Goal: Task Accomplishment & Management: Use online tool/utility

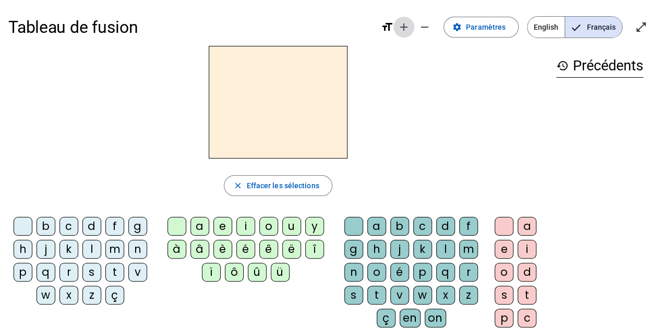
click at [410, 27] on mat-icon "add" at bounding box center [404, 27] width 13 height 13
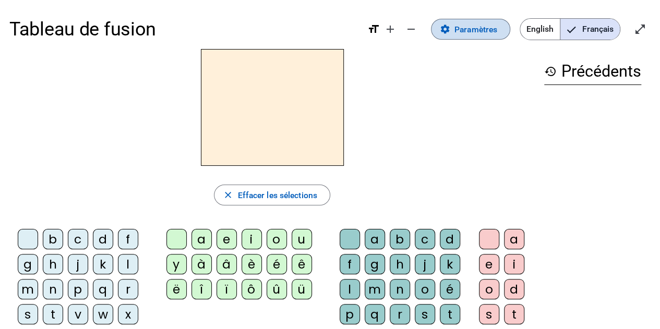
click at [456, 36] on span at bounding box center [470, 29] width 78 height 25
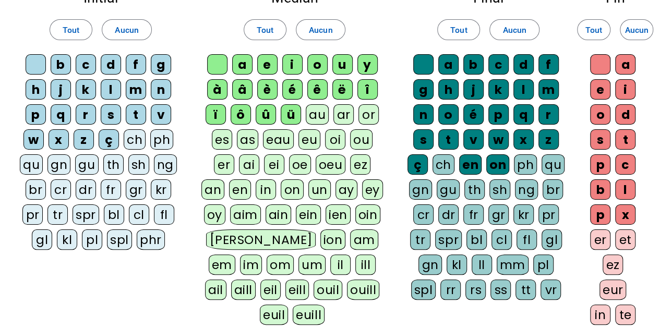
scroll to position [85, 0]
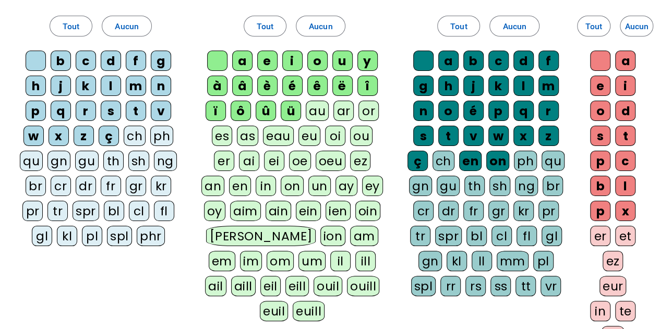
click at [357, 133] on div "ou" at bounding box center [361, 136] width 22 height 20
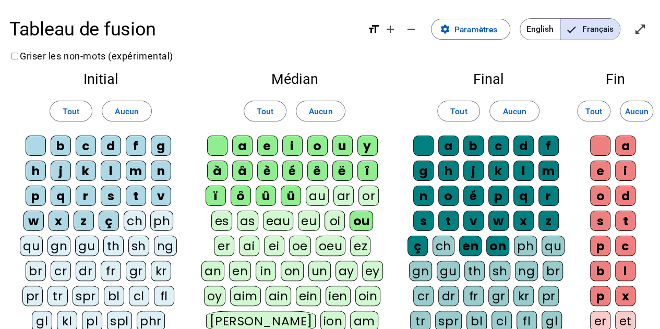
click at [288, 199] on div "ü" at bounding box center [291, 196] width 20 height 20
click at [265, 197] on div "û" at bounding box center [266, 196] width 20 height 20
click at [246, 196] on div "ô" at bounding box center [241, 196] width 20 height 20
click at [209, 194] on div "ï" at bounding box center [216, 196] width 20 height 20
click at [352, 169] on letter-bubble "ë" at bounding box center [344, 173] width 25 height 25
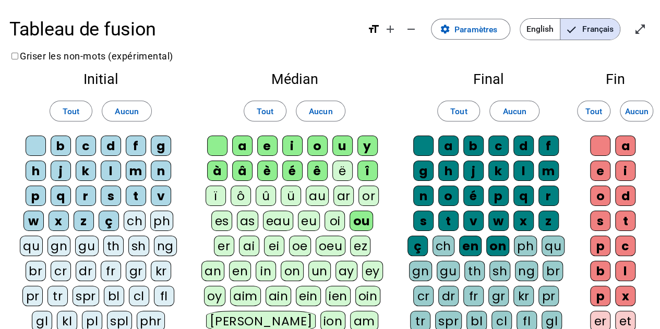
click at [368, 173] on div "î" at bounding box center [367, 171] width 20 height 20
click at [319, 166] on div "ê" at bounding box center [317, 171] width 20 height 20
click at [286, 169] on div "é" at bounding box center [292, 171] width 20 height 20
click at [273, 170] on div "è" at bounding box center [267, 171] width 20 height 20
click at [240, 171] on div "â" at bounding box center [242, 171] width 20 height 20
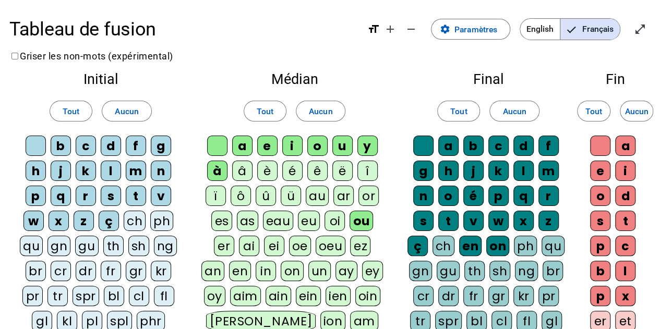
click at [210, 171] on div "à" at bounding box center [217, 171] width 20 height 20
click at [405, 119] on div "Final Tout Aucun a b c d f g h j k l m n o é p q r s t v w x z ç ch en on ph qu…" at bounding box center [488, 229] width 183 height 332
click at [371, 31] on mat-icon "format_size" at bounding box center [373, 29] width 13 height 13
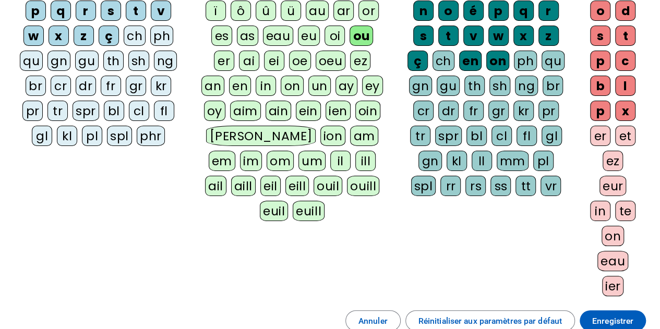
scroll to position [305, 0]
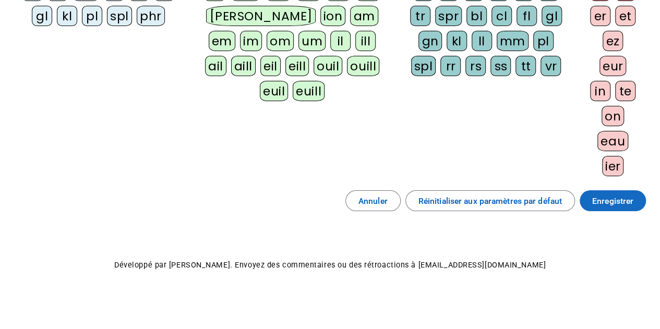
click at [617, 200] on span "Enregistrer" at bounding box center [612, 201] width 41 height 14
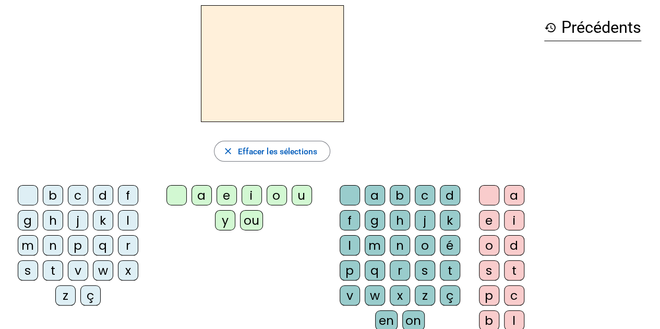
scroll to position [46, 0]
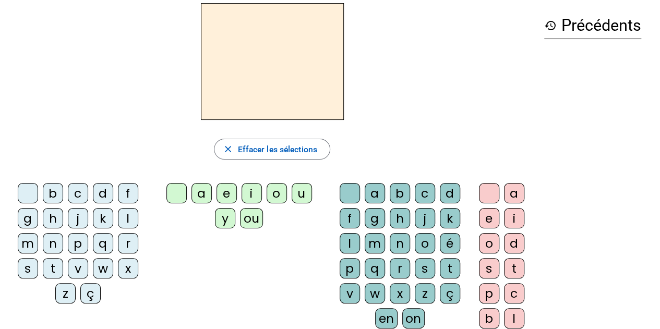
click at [78, 245] on div "p" at bounding box center [78, 243] width 20 height 20
click at [257, 221] on div "ou" at bounding box center [251, 218] width 22 height 20
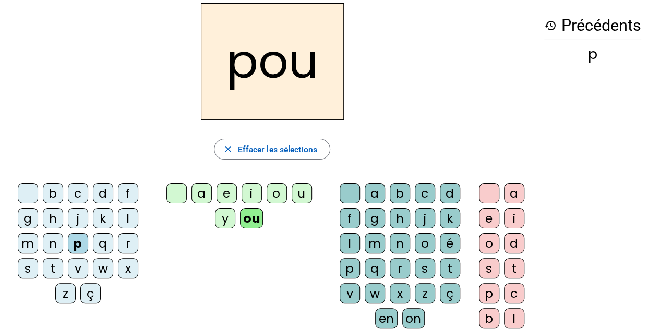
click at [230, 221] on div "y" at bounding box center [225, 218] width 20 height 20
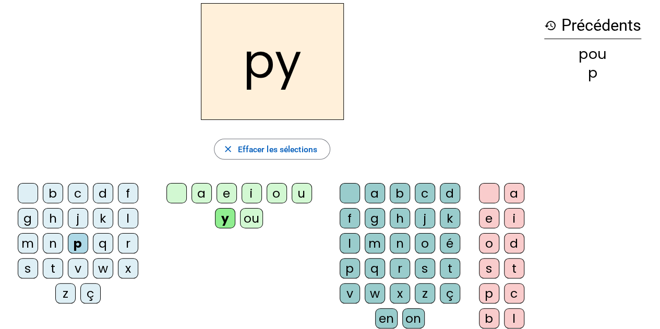
click at [71, 239] on div "p" at bounding box center [78, 243] width 20 height 20
click at [126, 221] on div "l" at bounding box center [128, 218] width 20 height 20
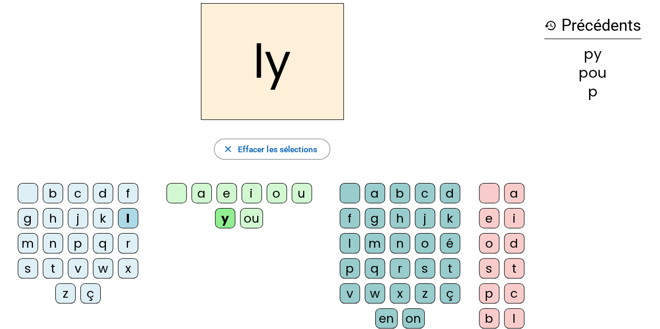
click at [202, 199] on div "a" at bounding box center [201, 193] width 20 height 20
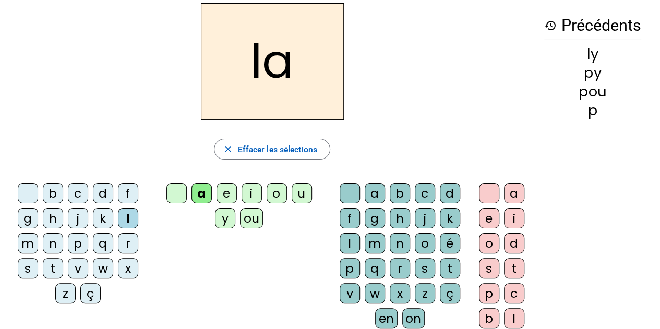
click at [422, 190] on div "c" at bounding box center [425, 193] width 20 height 20
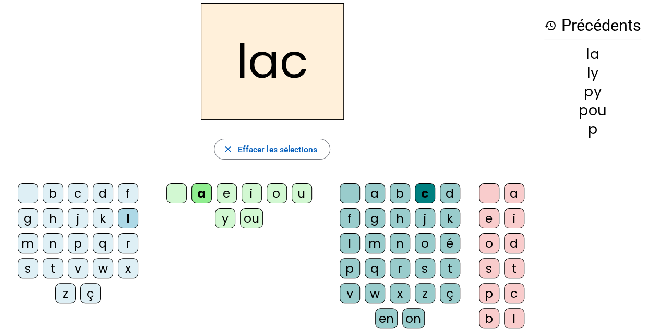
click at [400, 192] on div "b" at bounding box center [400, 193] width 20 height 20
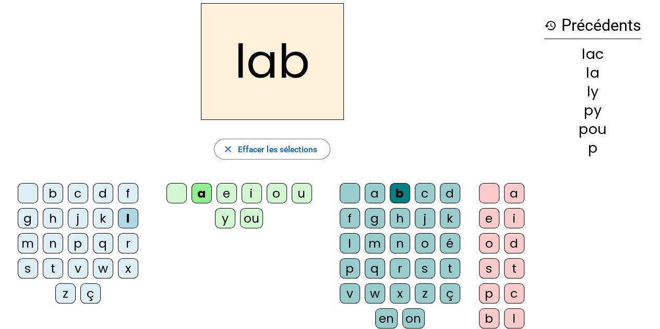
click at [400, 192] on div "b" at bounding box center [400, 193] width 20 height 20
click at [267, 146] on span "Effacer les sélections" at bounding box center [276, 149] width 79 height 14
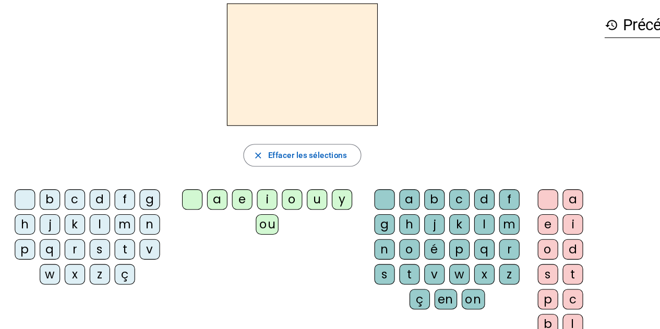
scroll to position [18, 0]
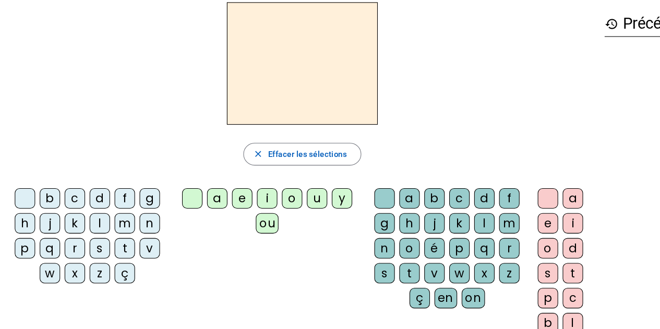
click at [46, 212] on div "b" at bounding box center [46, 208] width 19 height 19
click at [273, 213] on div "o" at bounding box center [268, 208] width 19 height 19
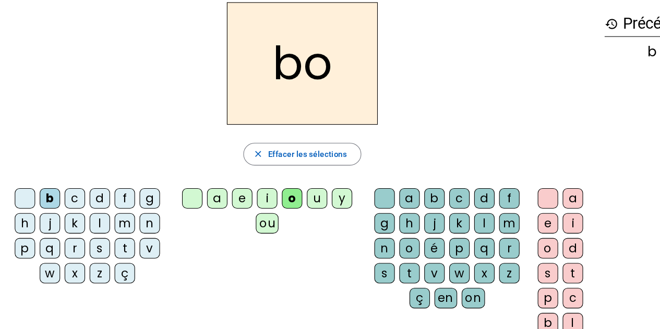
click at [46, 228] on div "j" at bounding box center [46, 231] width 19 height 19
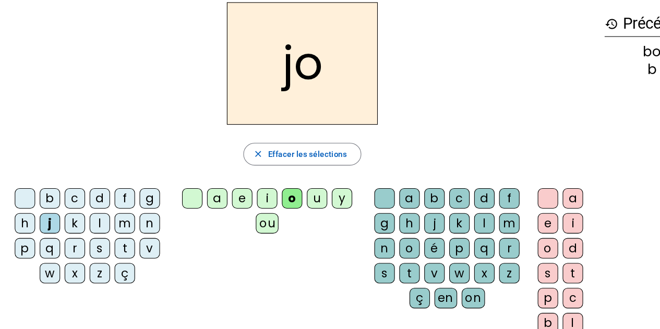
click at [137, 246] on div "v" at bounding box center [137, 254] width 19 height 19
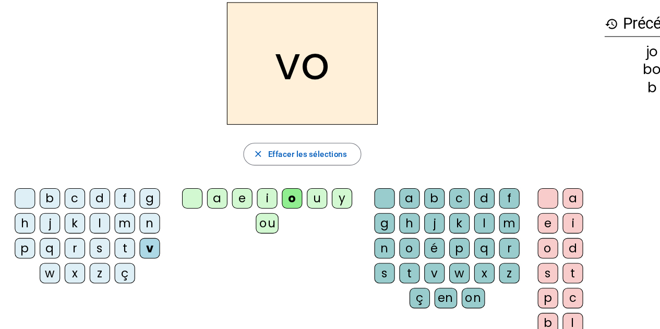
click at [112, 229] on div "m" at bounding box center [114, 231] width 19 height 19
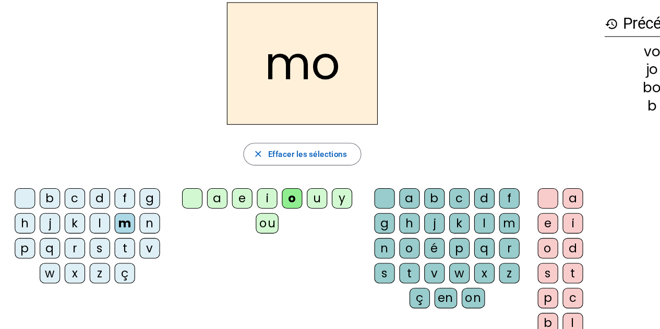
click at [200, 208] on div "a" at bounding box center [199, 208] width 19 height 19
click at [51, 207] on div "b" at bounding box center [46, 208] width 19 height 19
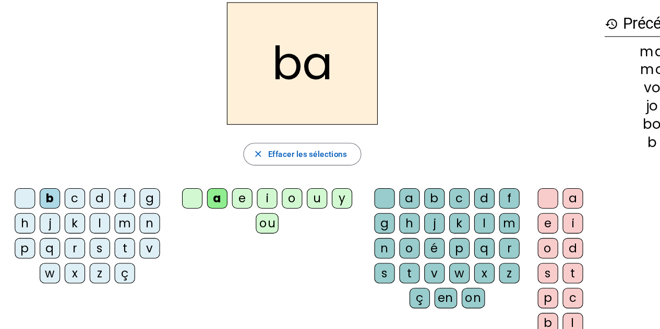
click at [113, 253] on div "t" at bounding box center [114, 254] width 19 height 19
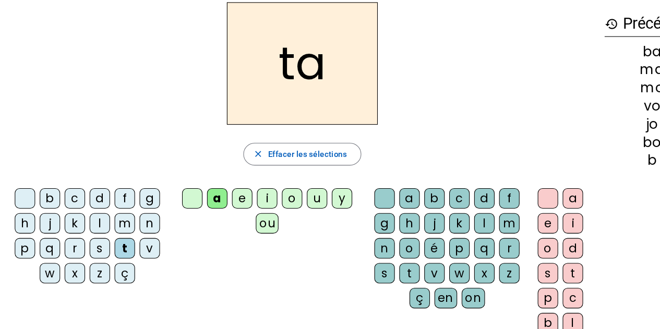
click at [267, 207] on div "o" at bounding box center [268, 208] width 19 height 19
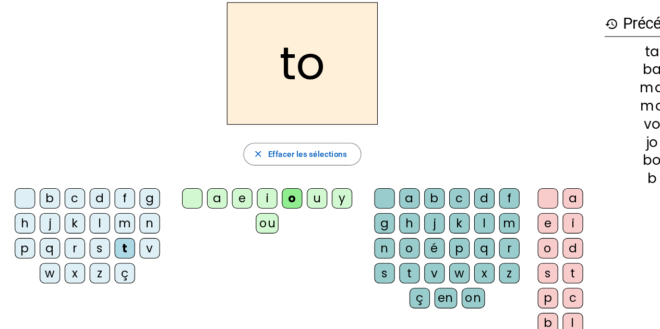
click at [87, 211] on div "d" at bounding box center [91, 208] width 19 height 19
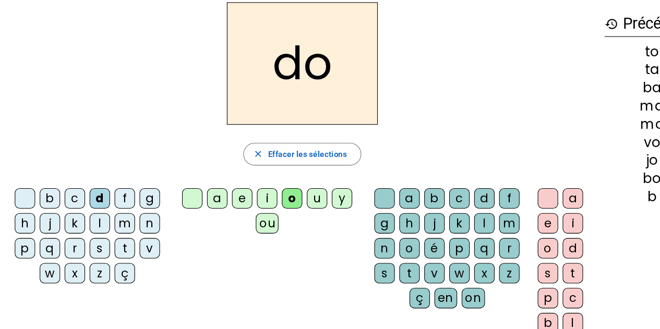
click at [112, 208] on div "f" at bounding box center [114, 208] width 19 height 19
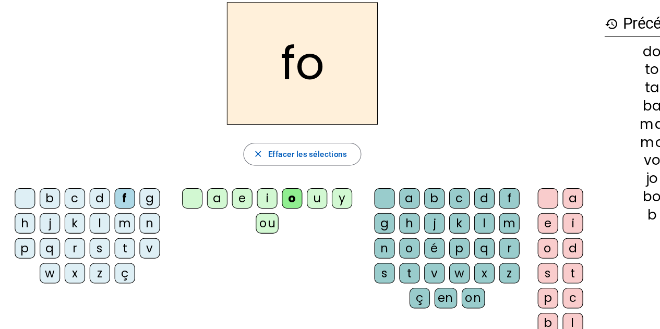
click at [245, 207] on div "i" at bounding box center [245, 208] width 19 height 19
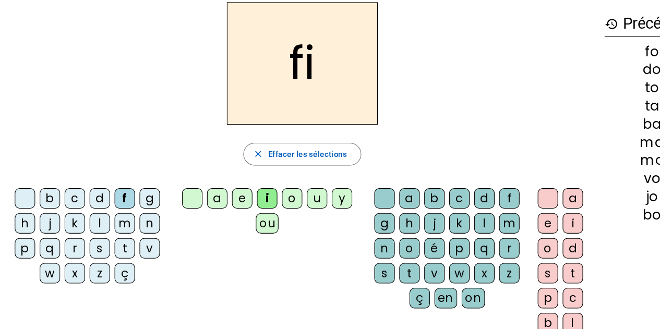
click at [66, 255] on div "r" at bounding box center [68, 254] width 19 height 19
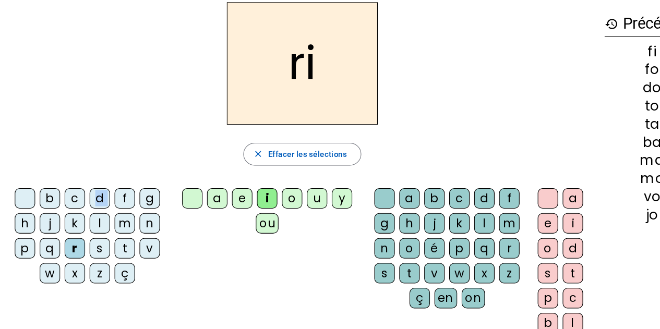
drag, startPoint x: 112, startPoint y: 202, endPoint x: 88, endPoint y: 212, distance: 26.0
click at [88, 212] on div "b c d f g h j k l m n p q r s t v w x z ç" at bounding box center [83, 245] width 140 height 92
click at [88, 212] on div "d" at bounding box center [91, 208] width 19 height 19
